Goal: Task Accomplishment & Management: Manage account settings

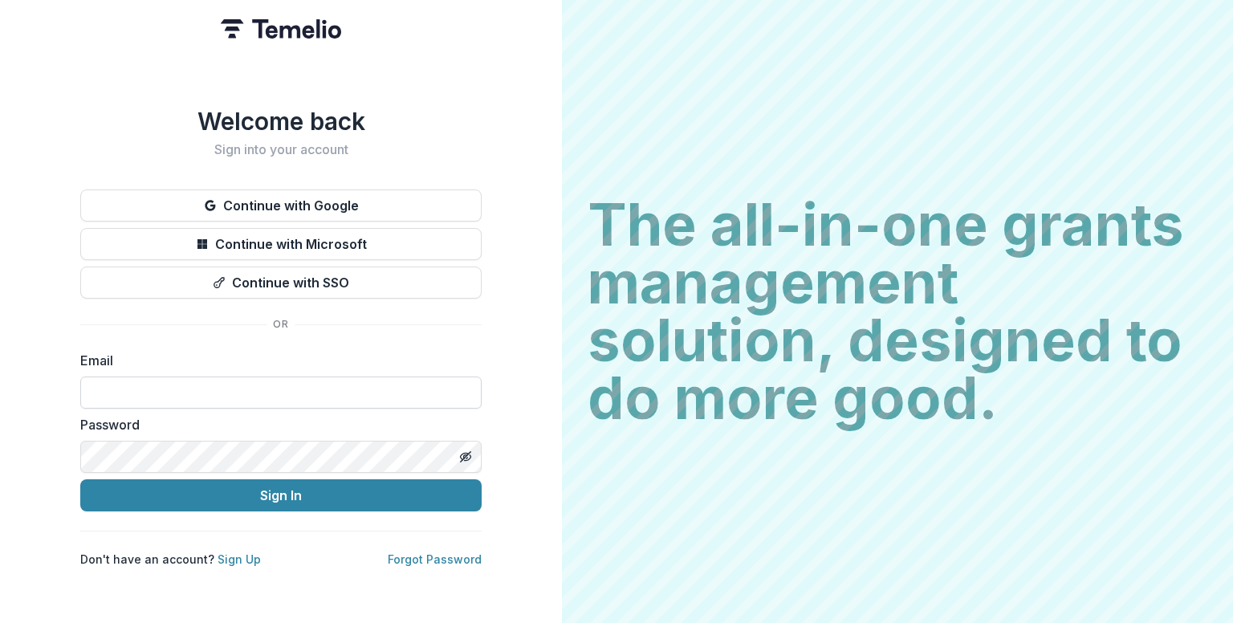
click at [433, 383] on input at bounding box center [280, 392] width 401 height 32
type input "**********"
click at [469, 457] on button "Toggle password visibility" at bounding box center [466, 457] width 26 height 26
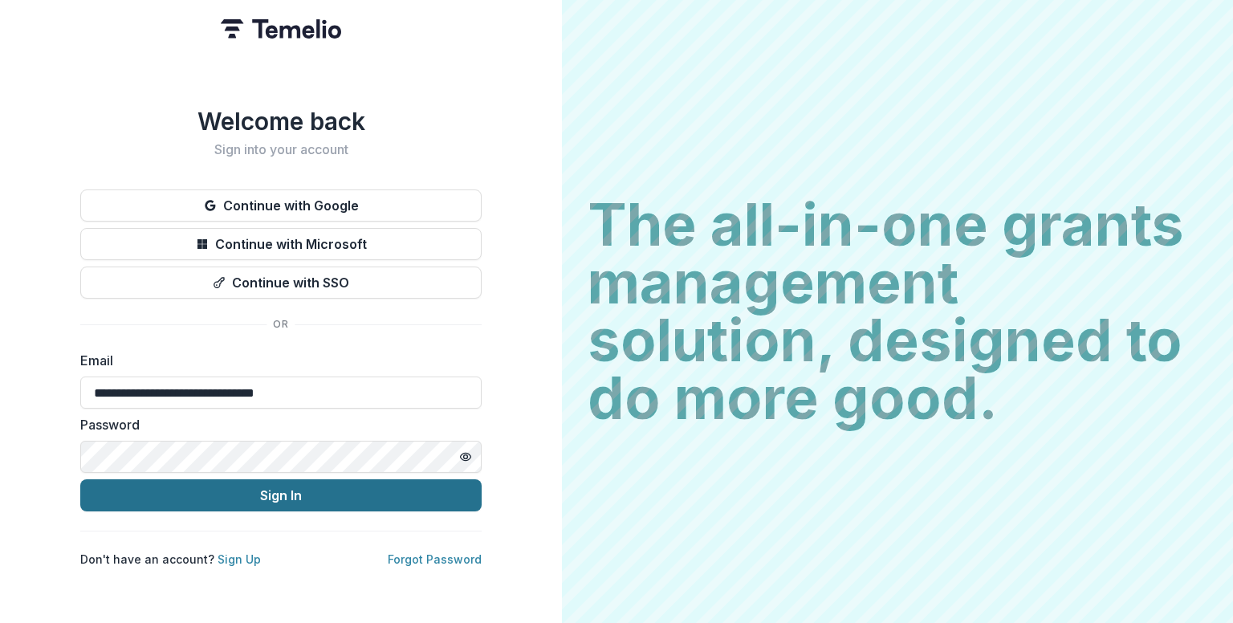
click at [395, 490] on button "Sign In" at bounding box center [280, 495] width 401 height 32
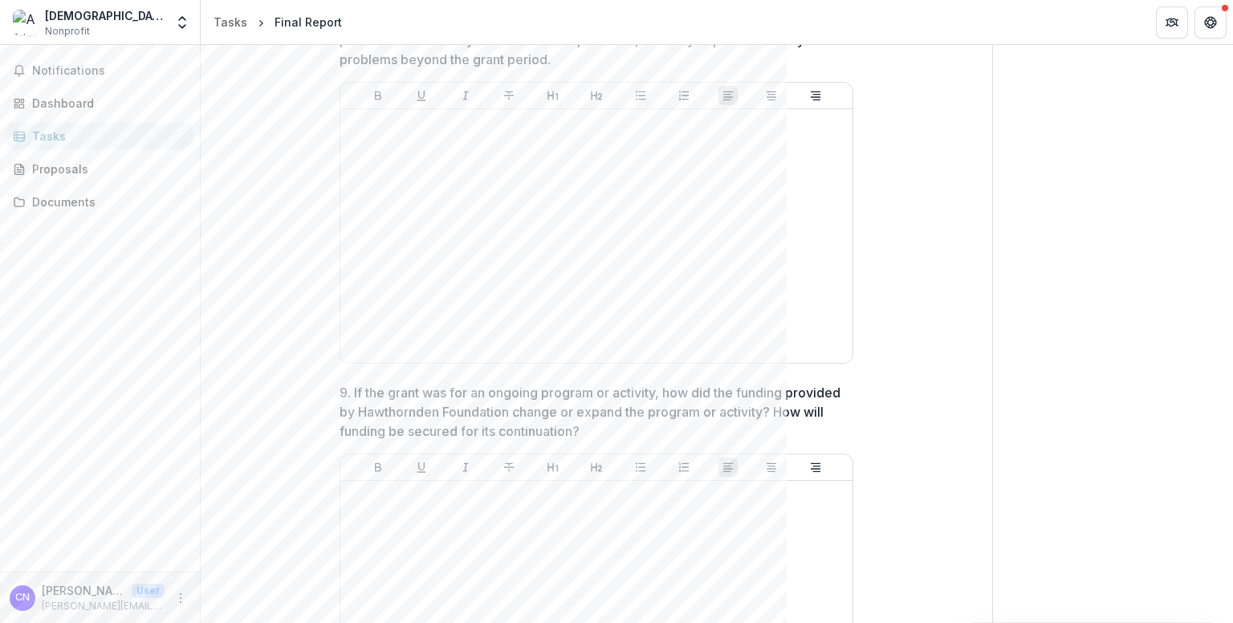
scroll to position [1519, 0]
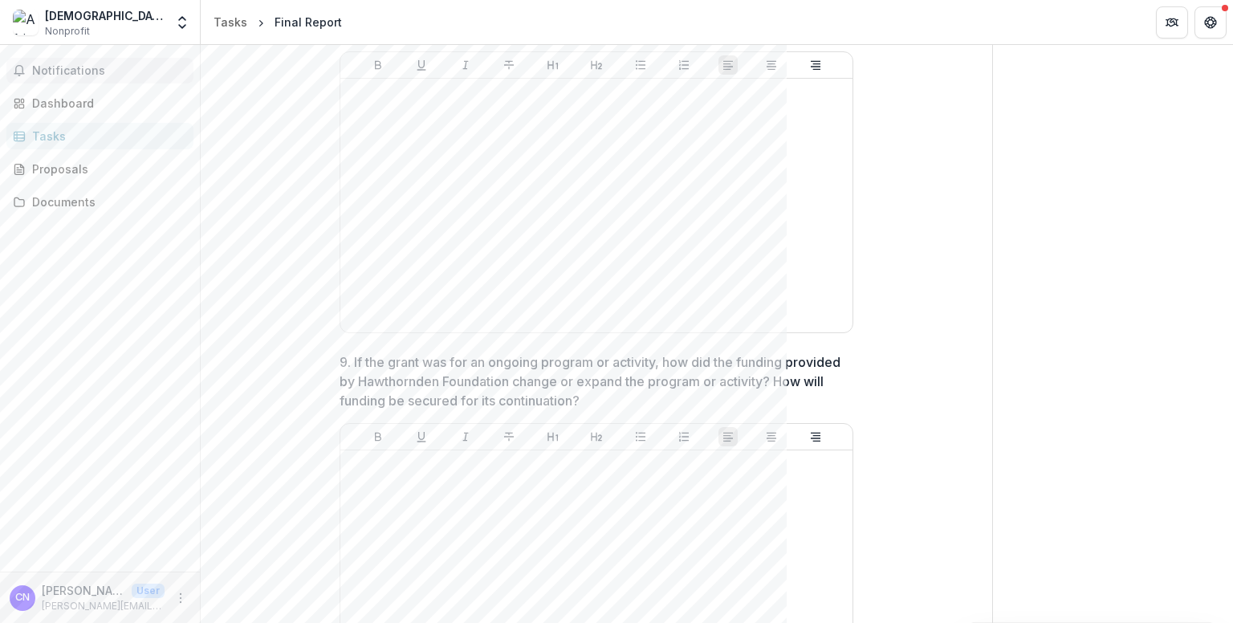
click at [108, 61] on button "Notifications" at bounding box center [99, 71] width 187 height 26
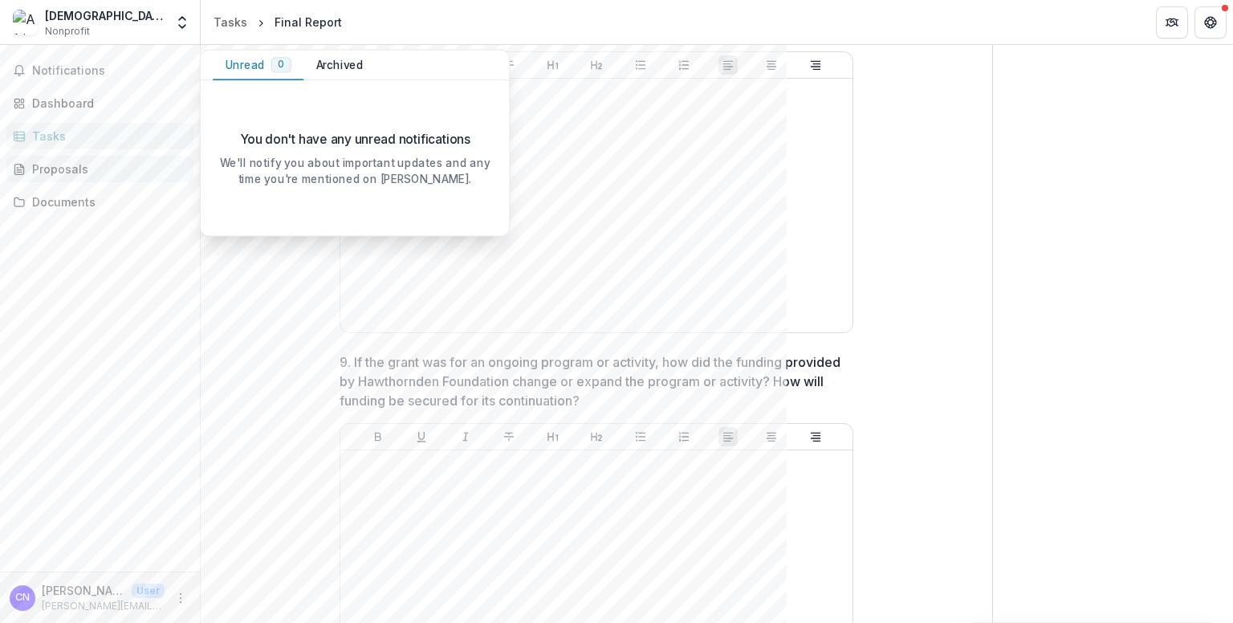
click at [53, 174] on div "Proposals" at bounding box center [106, 168] width 148 height 17
